Goal: Find contact information: Find contact information

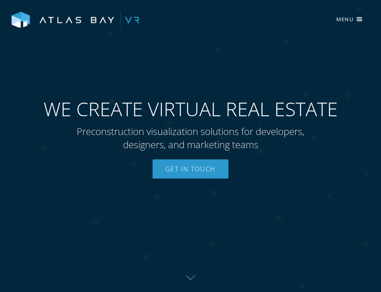
click at [93, 112] on span "WE CREATE VIRTUAL REAL ESTATE" at bounding box center [191, 108] width 294 height 23
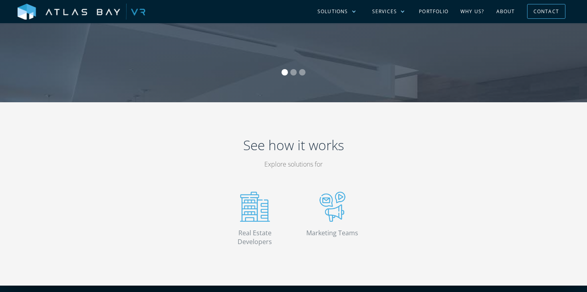
scroll to position [1653, 0]
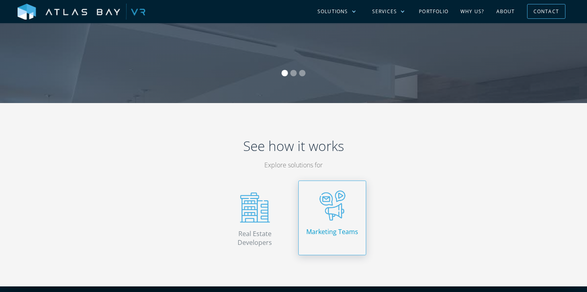
click at [337, 225] on link "Marketing Teams" at bounding box center [332, 218] width 68 height 75
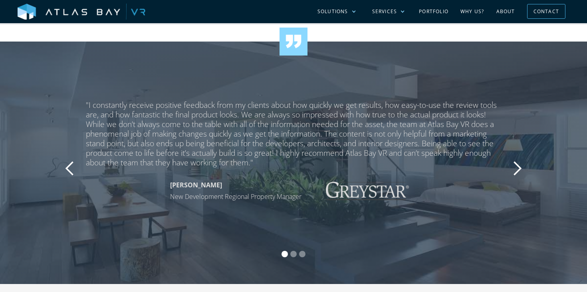
scroll to position [1460, 0]
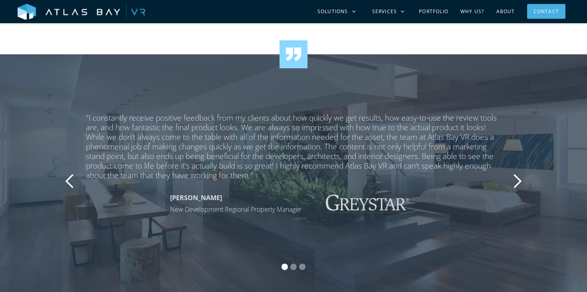
click at [557, 13] on div "Contact" at bounding box center [547, 11] width 26 height 12
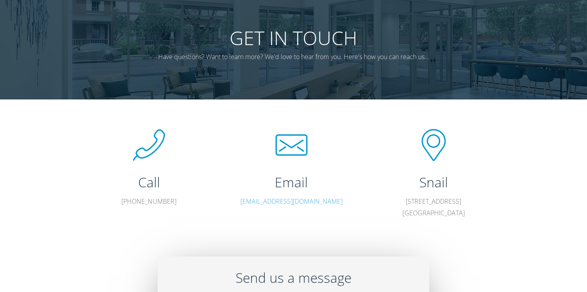
scroll to position [47, 0]
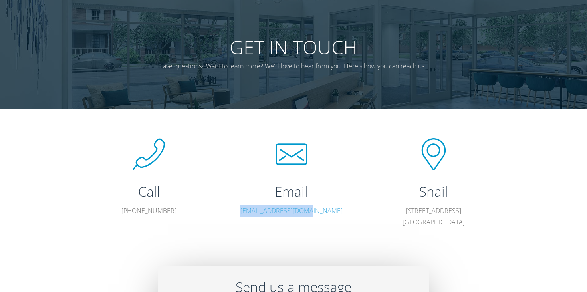
drag, startPoint x: 256, startPoint y: 210, endPoint x: 347, endPoint y: 209, distance: 91.5
click at [347, 210] on div "Email [EMAIL_ADDRESS][DOMAIN_NAME]" at bounding box center [291, 181] width 142 height 86
copy link "[EMAIL_ADDRESS][DOMAIN_NAME]"
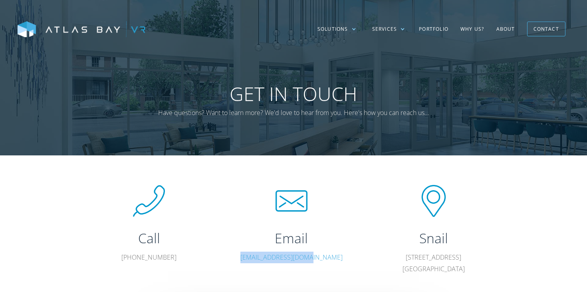
scroll to position [198, 0]
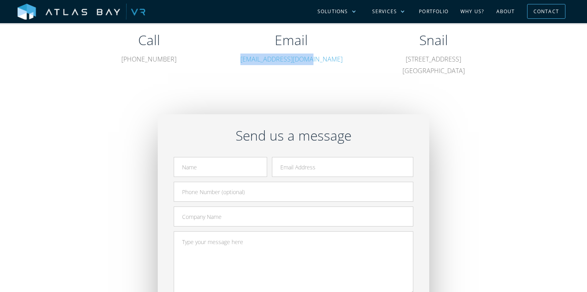
click at [473, 121] on div at bounding box center [293, 117] width 479 height 30
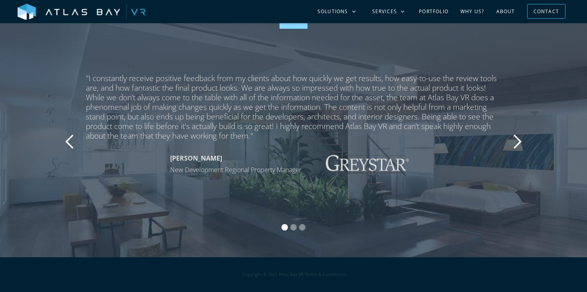
click at [530, 140] on div "next slide" at bounding box center [517, 141] width 32 height 137
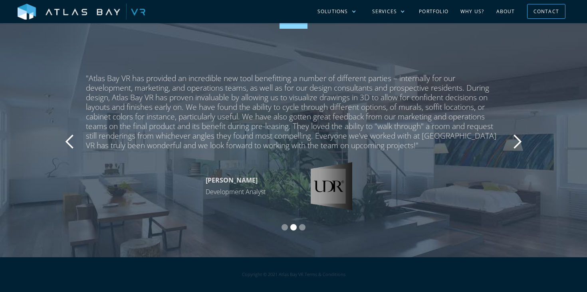
click at [530, 140] on div "next slide" at bounding box center [517, 141] width 32 height 137
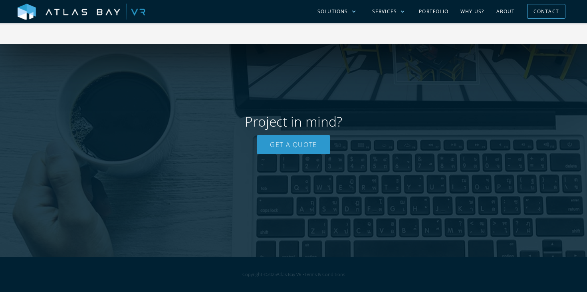
scroll to position [1440, 0]
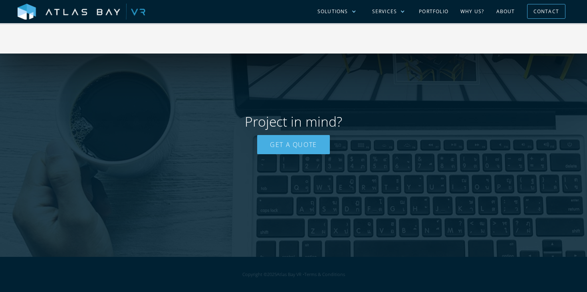
click at [323, 147] on link "Get a Quote" at bounding box center [293, 144] width 73 height 19
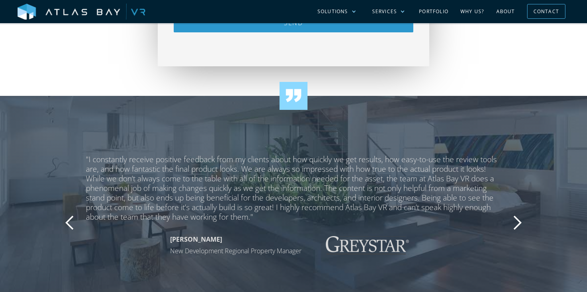
scroll to position [602, 0]
